Goal: Entertainment & Leisure: Consume media (video, audio)

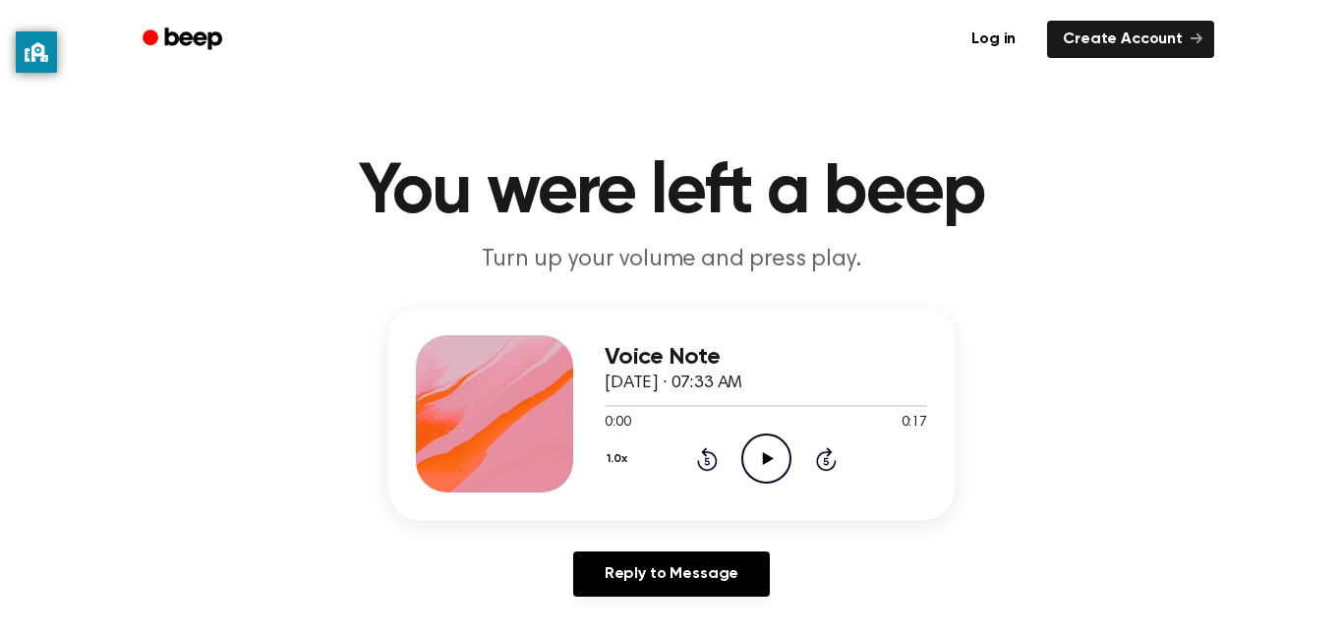
click at [770, 467] on icon "Play Audio" at bounding box center [766, 459] width 50 height 50
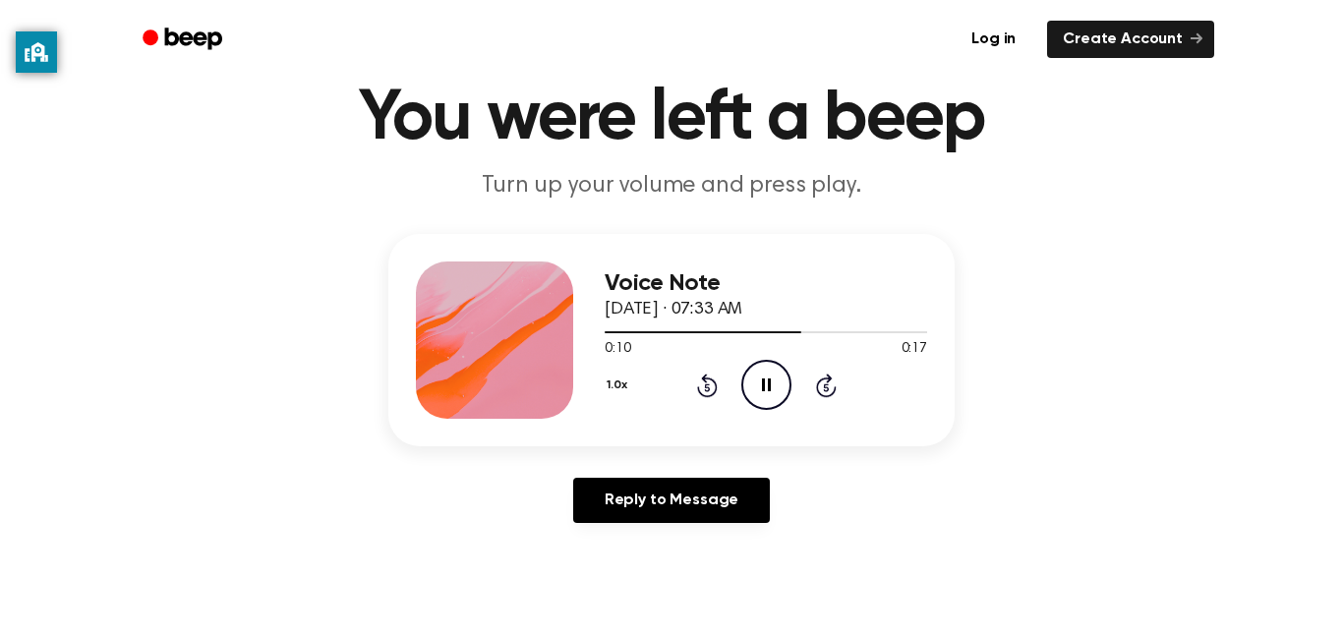
scroll to position [73, 0]
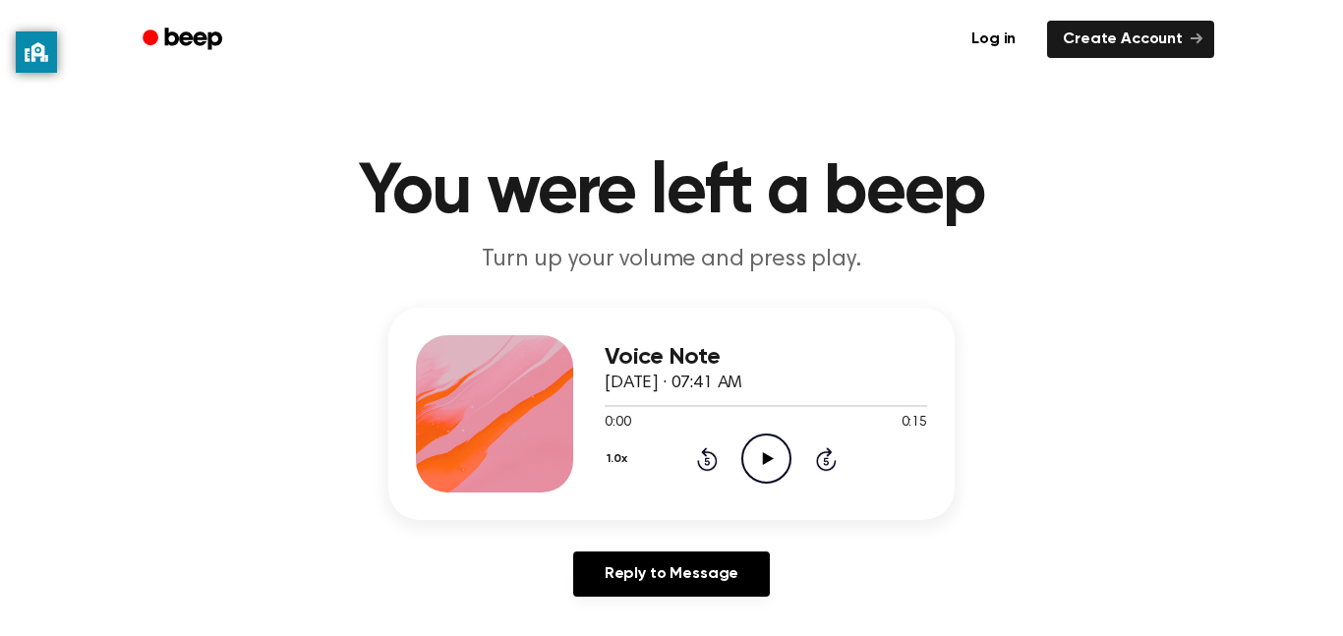
click at [780, 476] on icon "Play Audio" at bounding box center [766, 459] width 50 height 50
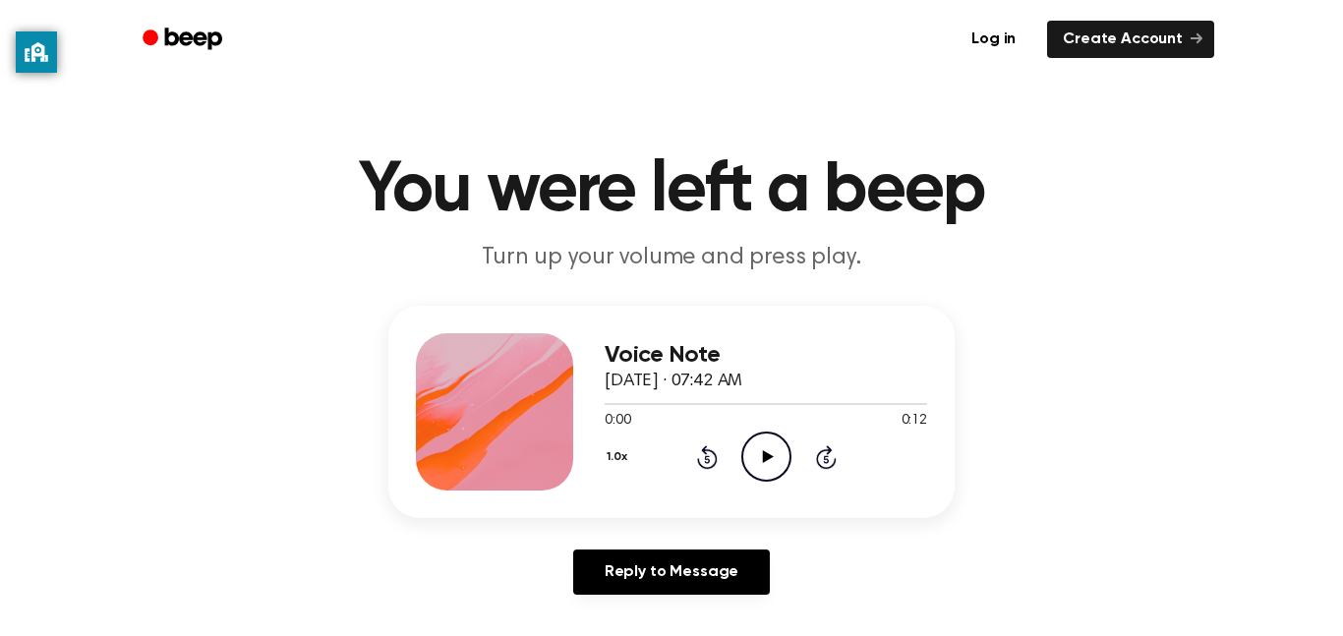
click at [781, 457] on icon "Play Audio" at bounding box center [766, 457] width 50 height 50
